Goal: Task Accomplishment & Management: Complete application form

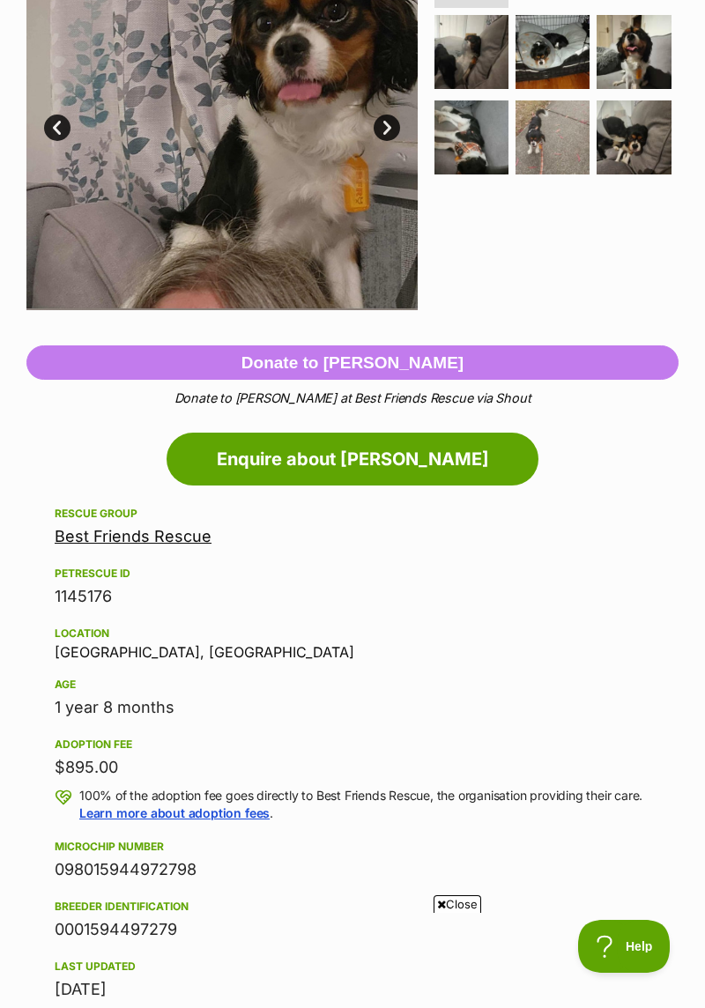
scroll to position [446, 0]
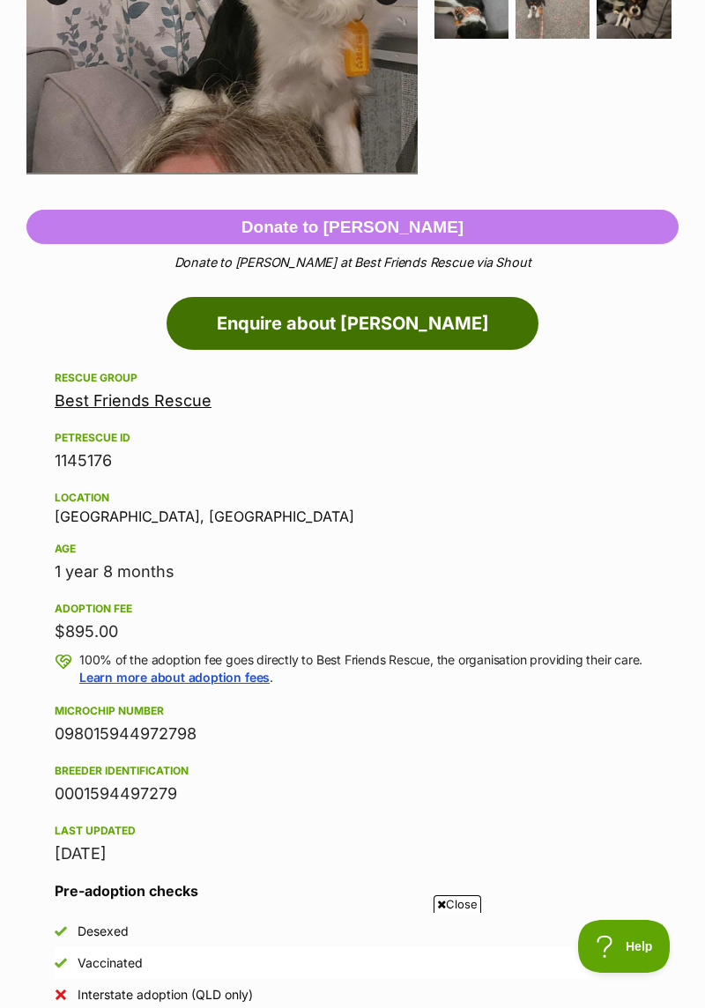
click at [459, 319] on link "Enquire about Alfie" at bounding box center [353, 323] width 372 height 53
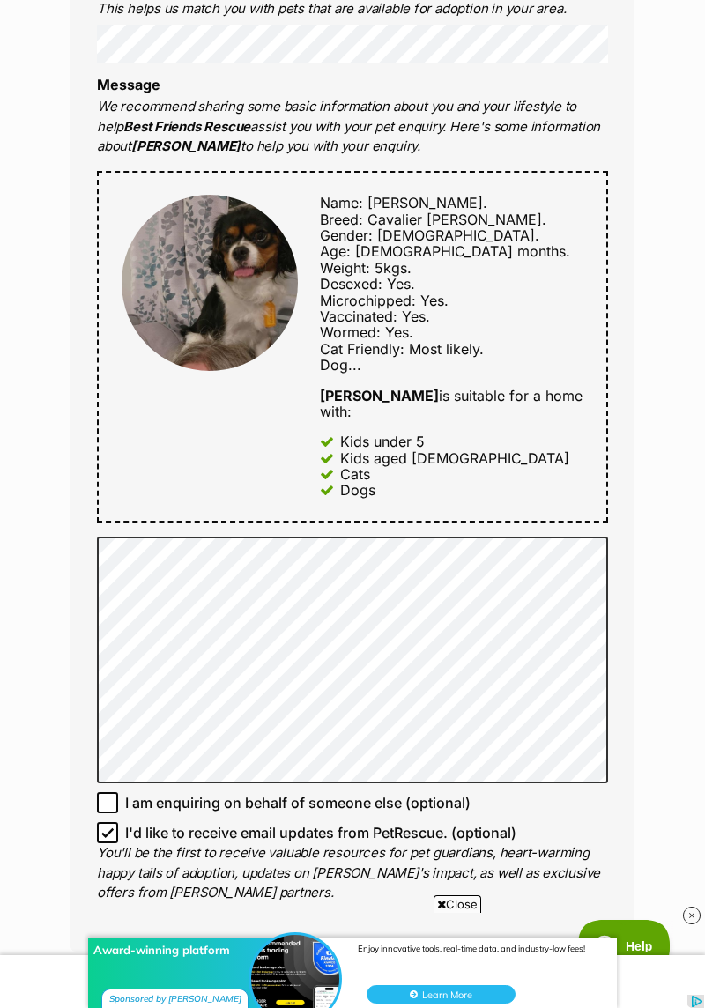
click at [109, 797] on icon at bounding box center [107, 803] width 12 height 12
click at [109, 792] on input "I am enquiring on behalf of someone else (optional)" at bounding box center [107, 802] width 21 height 21
checkbox input "true"
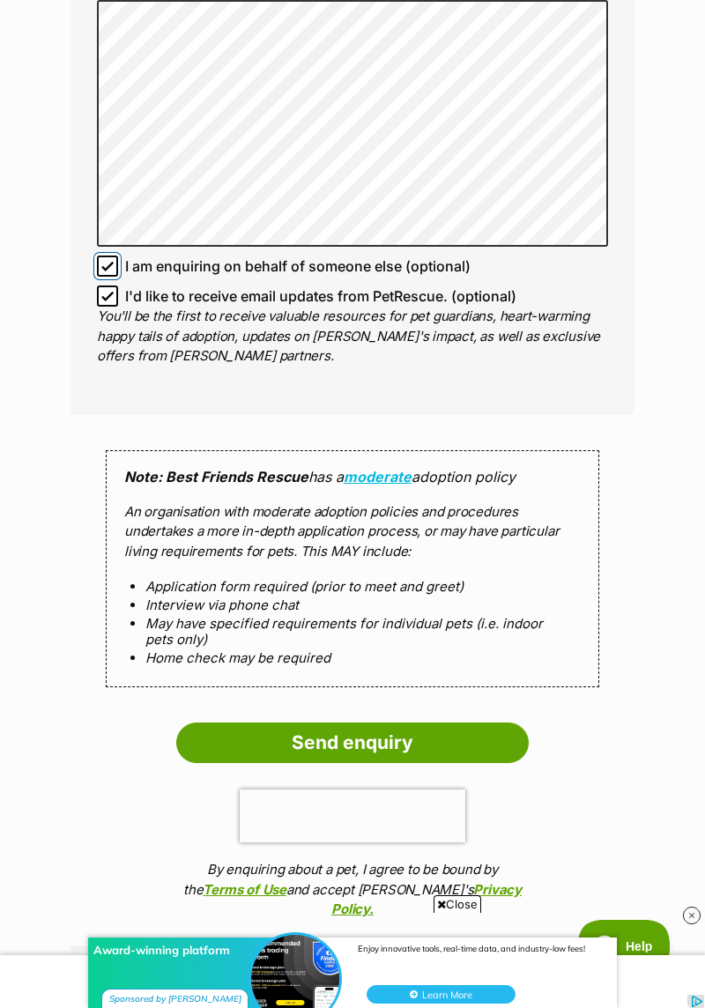
scroll to position [1390, 0]
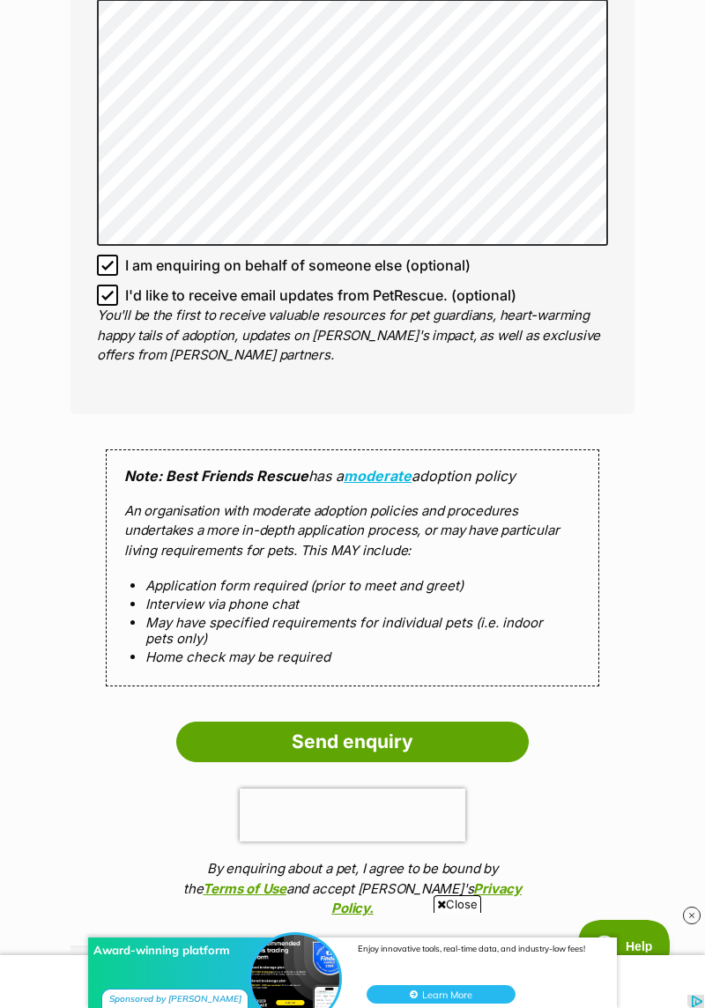
click at [353, 737] on input "Send enquiry" at bounding box center [352, 742] width 353 height 41
click at [365, 735] on input "Send enquiry" at bounding box center [352, 742] width 353 height 41
click at [377, 722] on input "Send enquiry" at bounding box center [352, 742] width 353 height 41
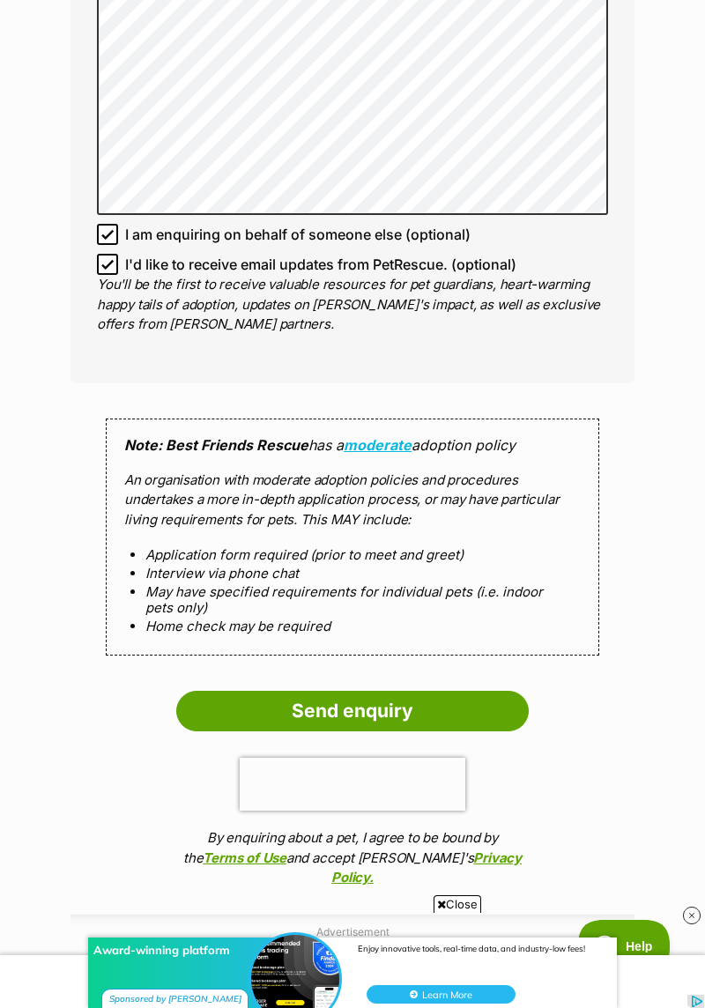
scroll to position [1446, 0]
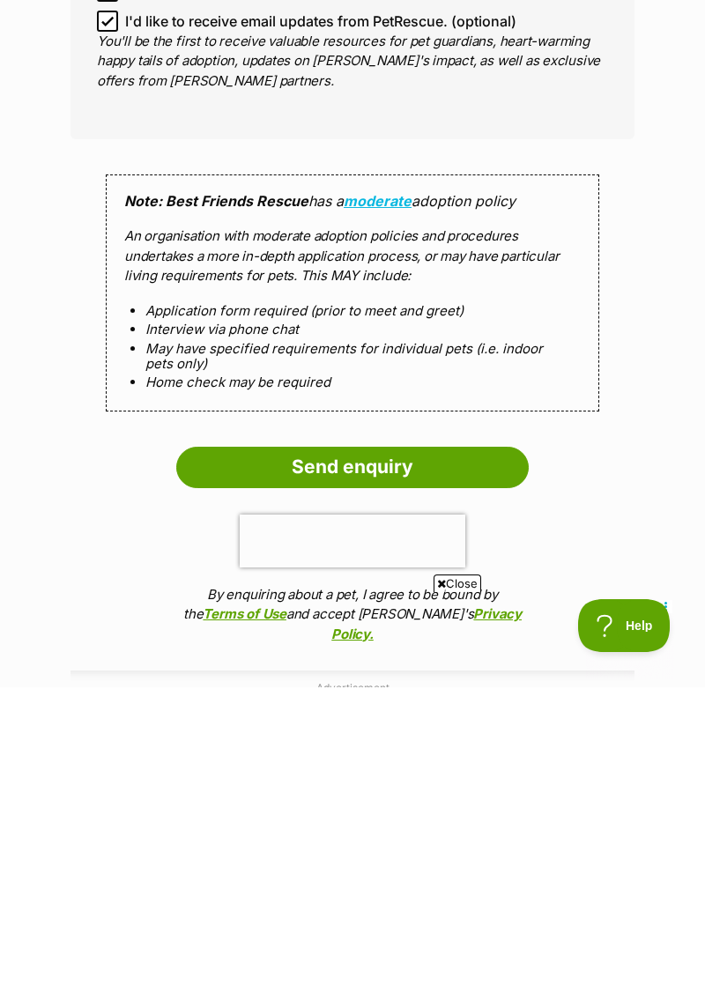
scroll to position [1477, 0]
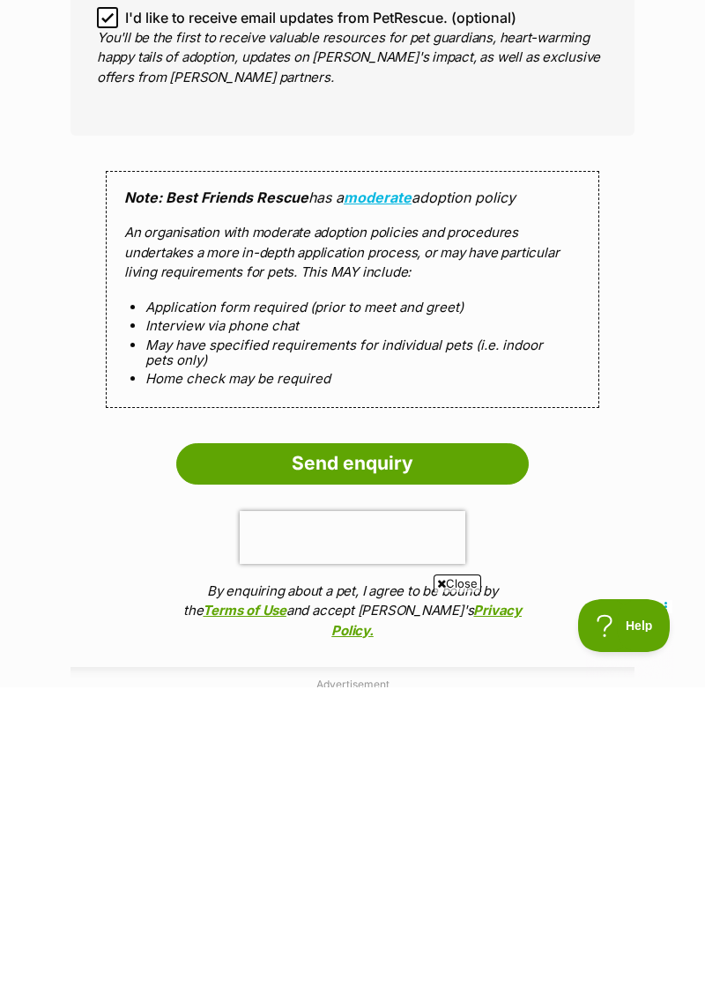
click at [470, 764] on input "Send enquiry" at bounding box center [352, 784] width 353 height 41
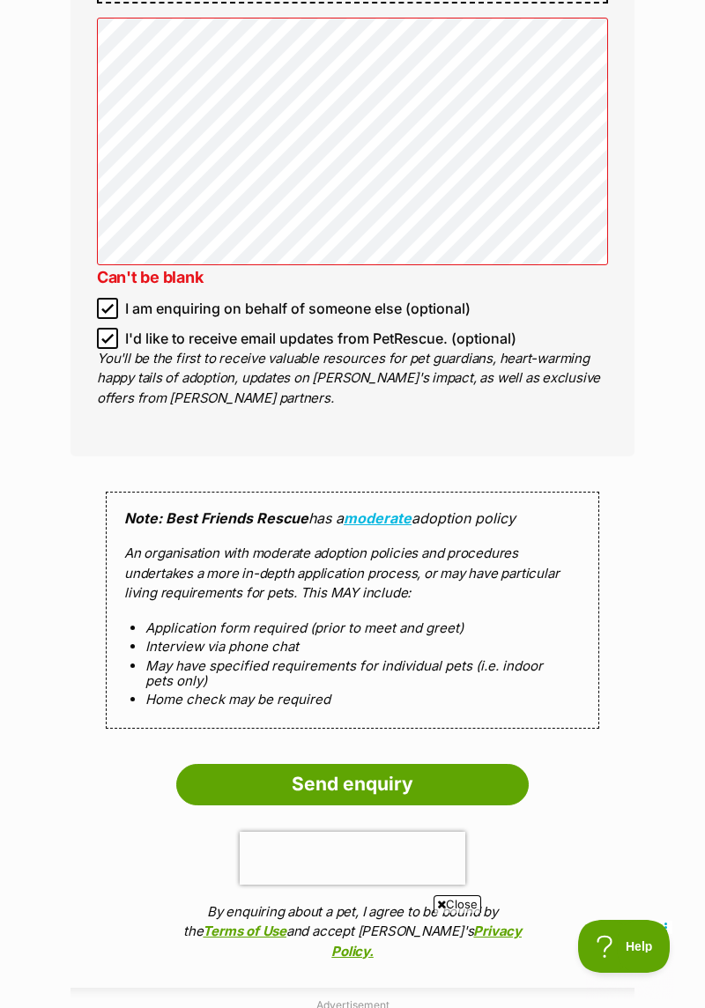
click at [371, 776] on input "Send enquiry" at bounding box center [352, 784] width 353 height 41
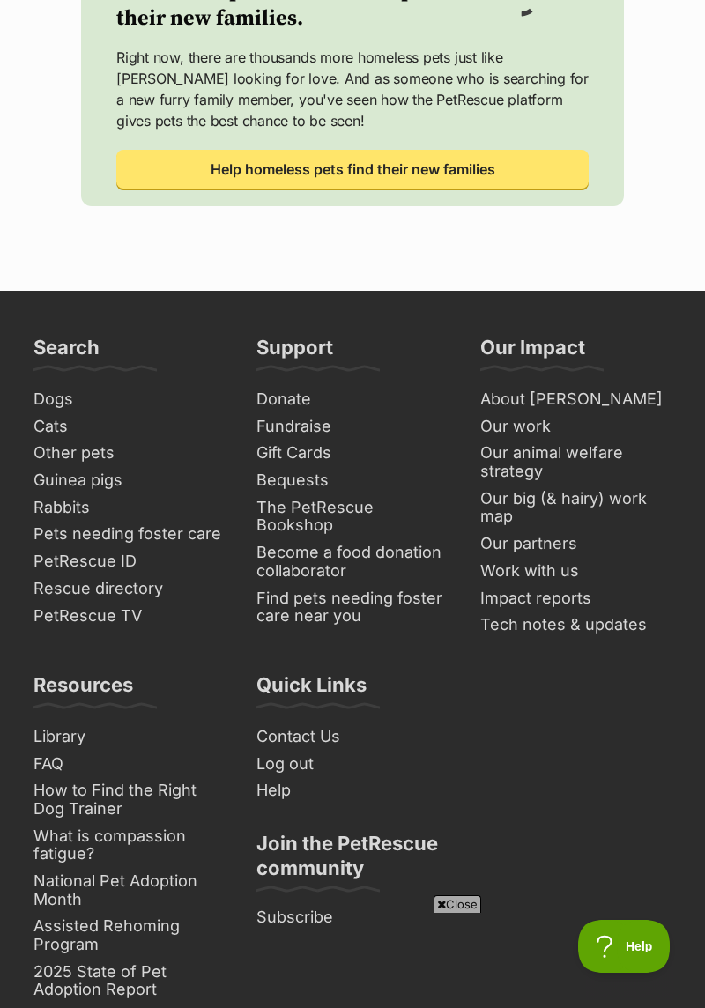
scroll to position [830, 0]
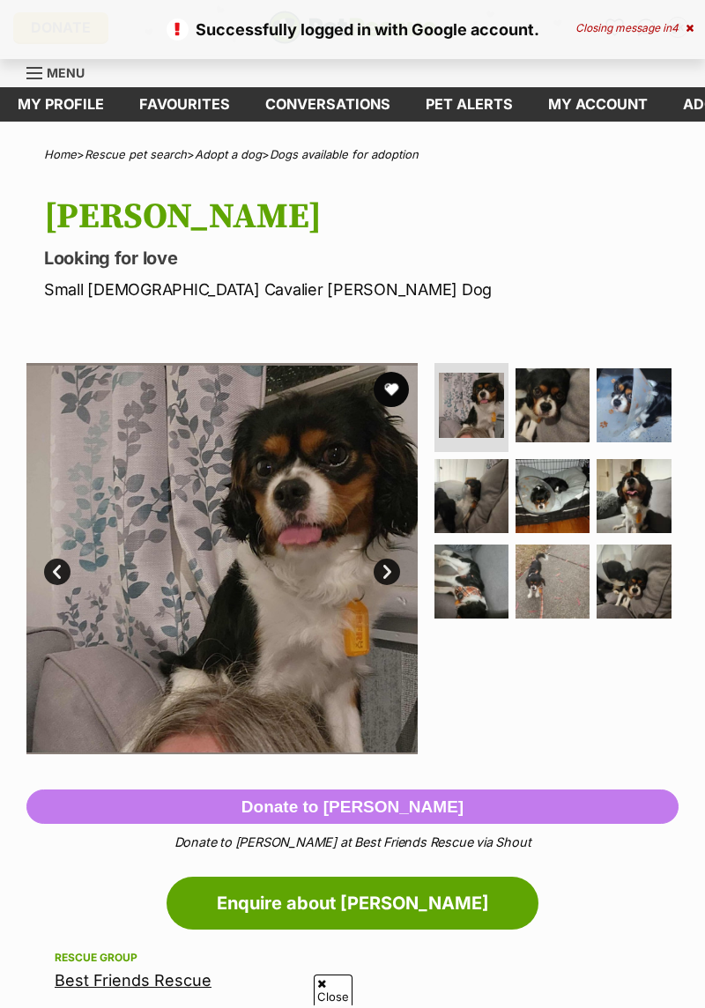
scroll to position [636, 0]
